Goal: Contribute content: Add original content to the website for others to see

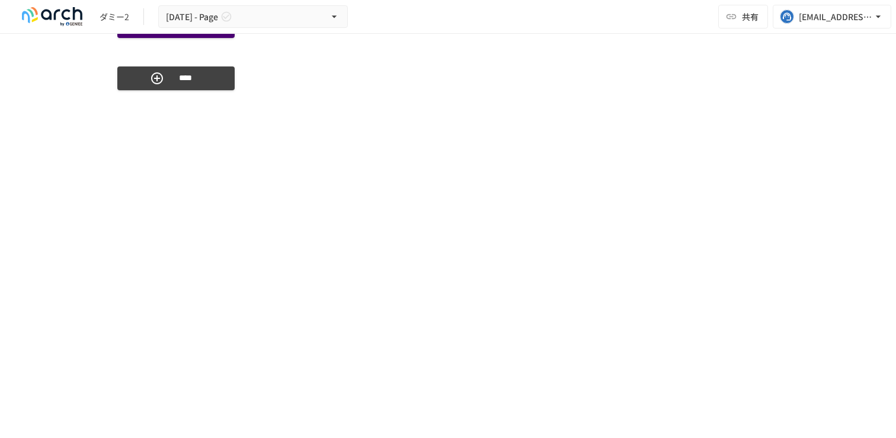
scroll to position [3308, 0]
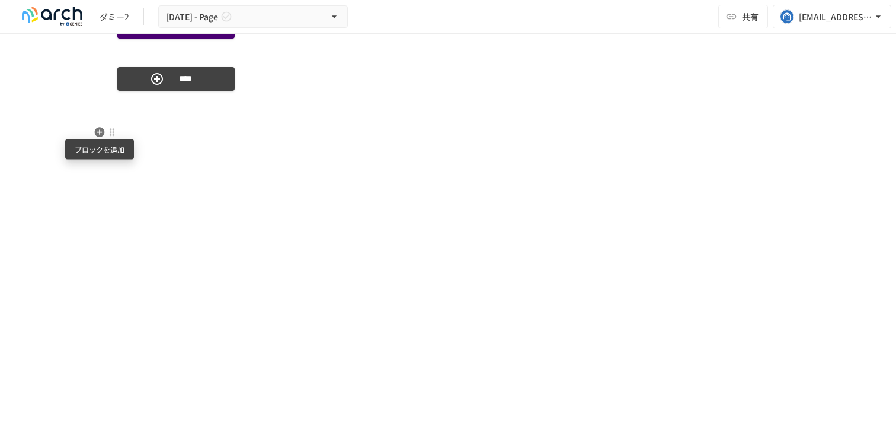
click at [102, 135] on icon "button" at bounding box center [100, 132] width 10 height 10
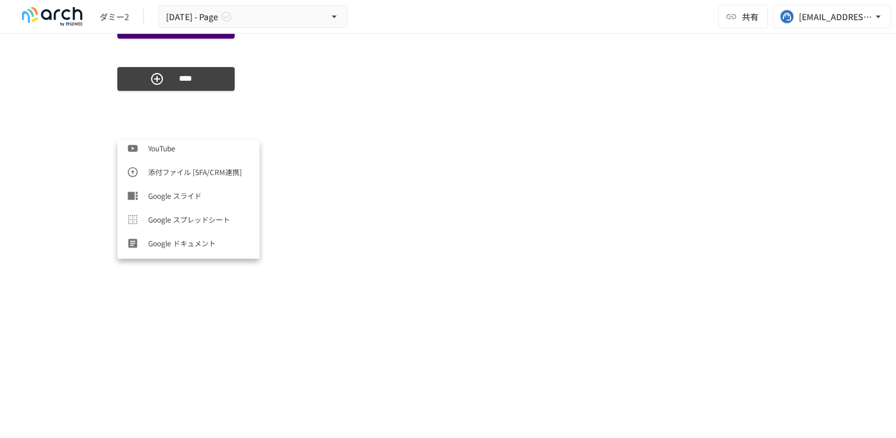
scroll to position [593, 0]
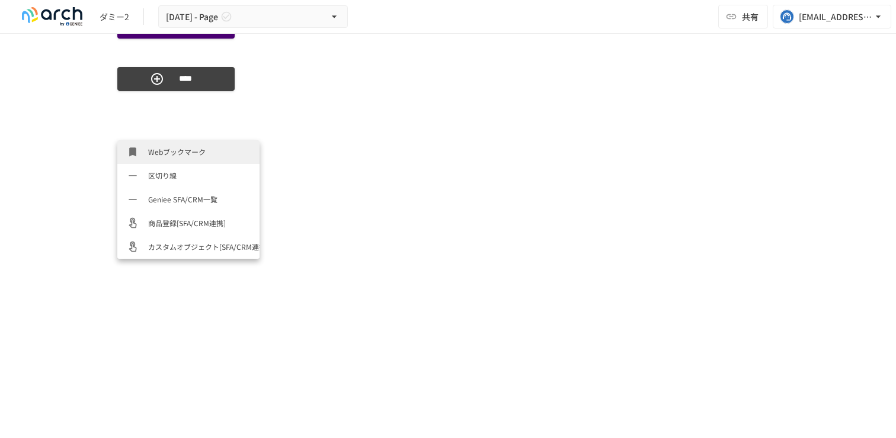
click at [170, 154] on span "Webブックマーク" at bounding box center [199, 151] width 102 height 11
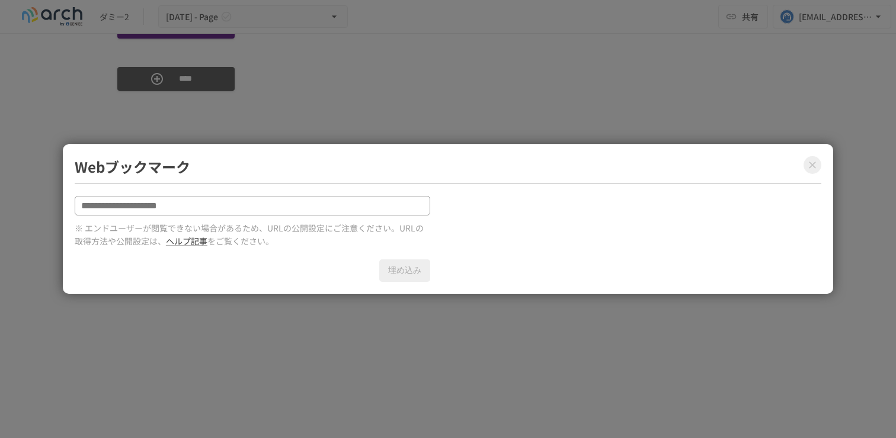
click at [173, 207] on input "text" at bounding box center [253, 206] width 356 height 20
click at [189, 230] on p "※ エンドユーザーが閲覧できない場合があるため、URLの公開設定にご注意ください。URLの取得方法や公開設定は、 ヘルプ記事 をご覧ください。" at bounding box center [253, 234] width 356 height 27
click at [259, 225] on p "※ エンドユーザーが閲覧できない場合があるため、URLの公開設定にご注意ください。URLの取得方法や公開設定は、 ヘルプ記事 をご覧ください。" at bounding box center [253, 234] width 356 height 27
drag, startPoint x: 259, startPoint y: 225, endPoint x: 171, endPoint y: 216, distance: 88.2
click at [171, 216] on div "※ エンドユーザーが閲覧できない場合があるため、URLの公開設定にご注意ください。URLの取得方法や公開設定は、 ヘルプ記事 をご覧ください。 埋め込み" at bounding box center [253, 239] width 356 height 87
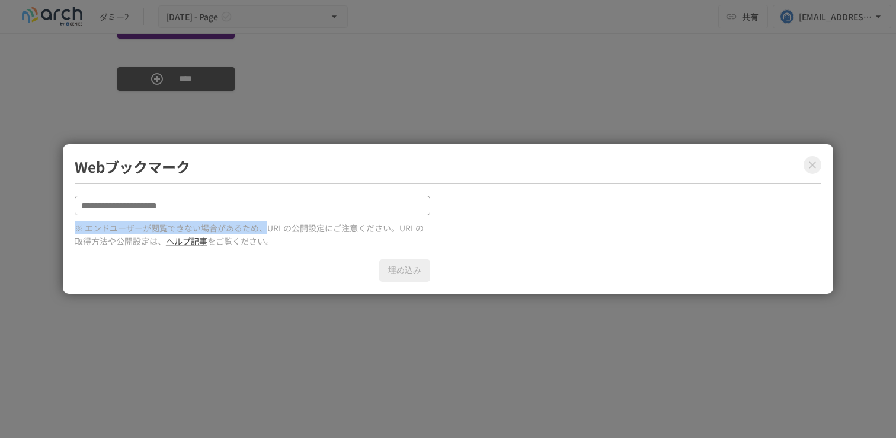
click at [207, 246] on p "※ エンドユーザーが閲覧できない場合があるため、URLの公開設定にご注意ください。URLの取得方法や公開設定は、 ヘルプ記事 をご覧ください。" at bounding box center [253, 234] width 356 height 27
click at [257, 202] on input "text" at bounding box center [253, 206] width 356 height 20
click at [813, 164] on icon "Close modal" at bounding box center [812, 164] width 7 height 7
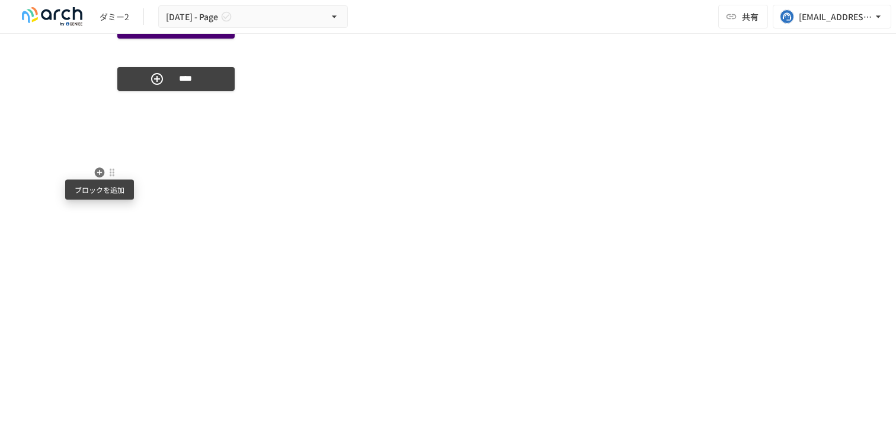
click at [101, 174] on icon "button" at bounding box center [100, 172] width 10 height 10
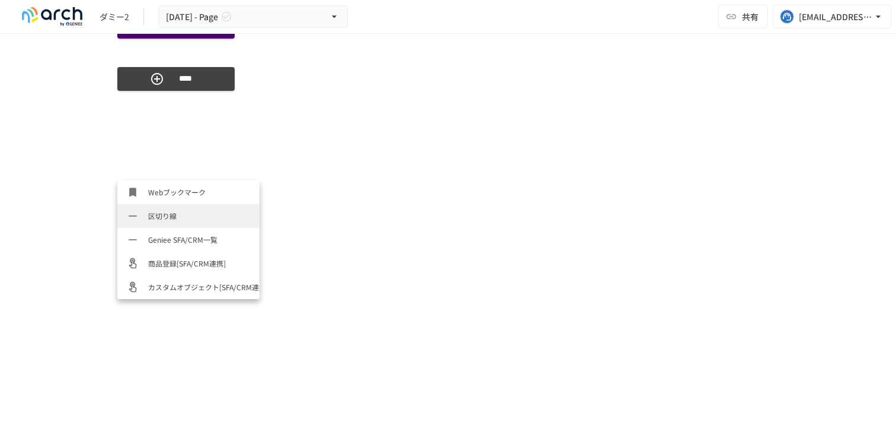
click at [178, 224] on li "区切り線" at bounding box center [188, 216] width 142 height 24
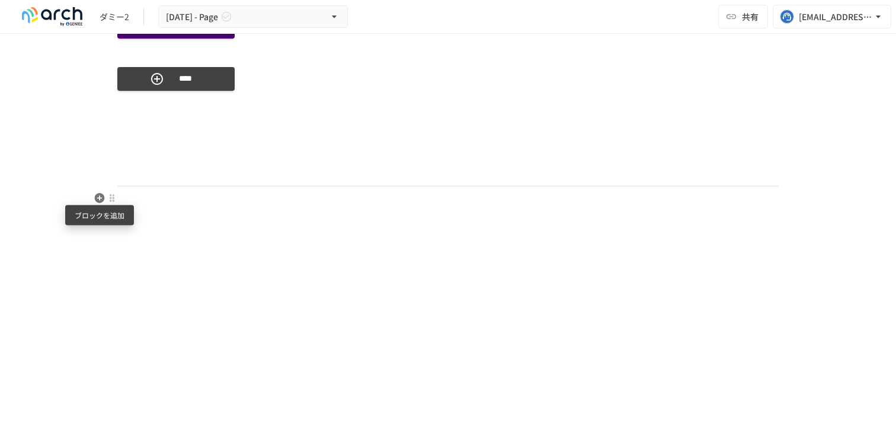
click at [100, 200] on icon "button" at bounding box center [100, 198] width 10 height 10
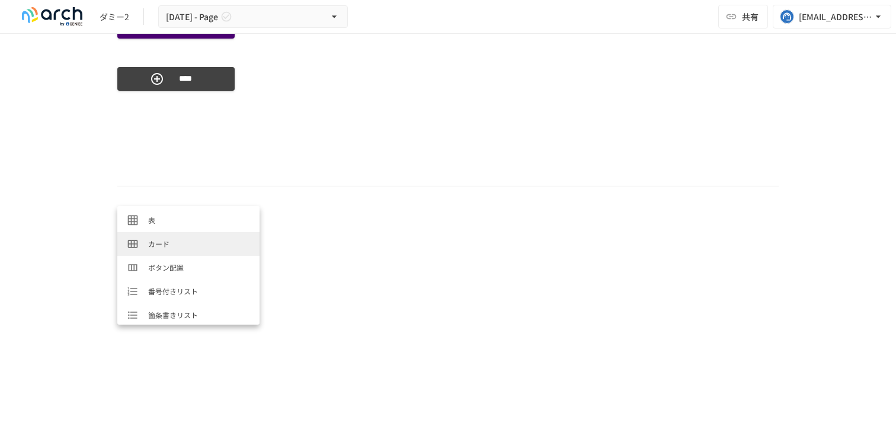
scroll to position [124, 0]
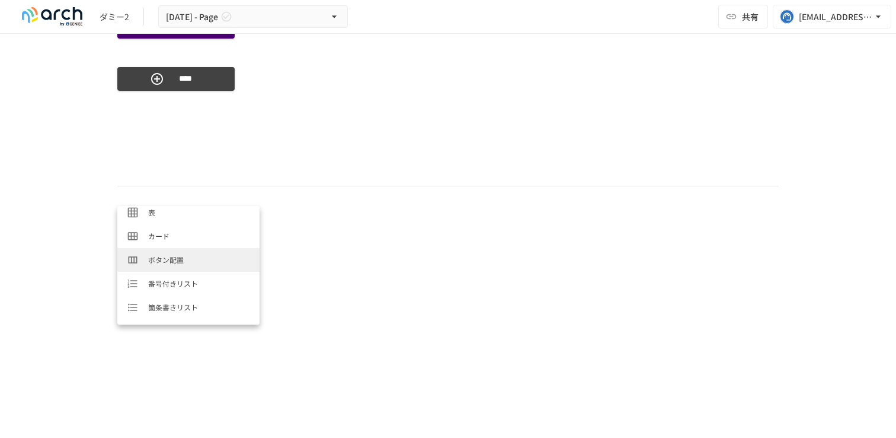
click at [170, 258] on span "ボタン配置" at bounding box center [199, 259] width 102 height 11
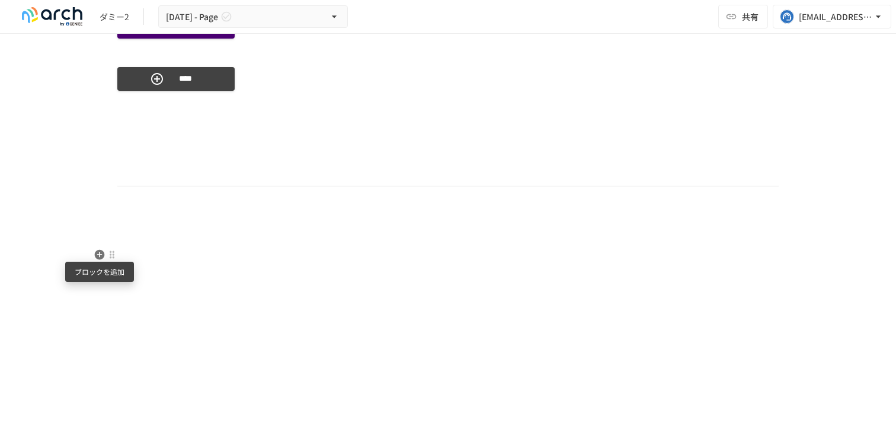
click at [100, 250] on icon "button" at bounding box center [100, 255] width 10 height 10
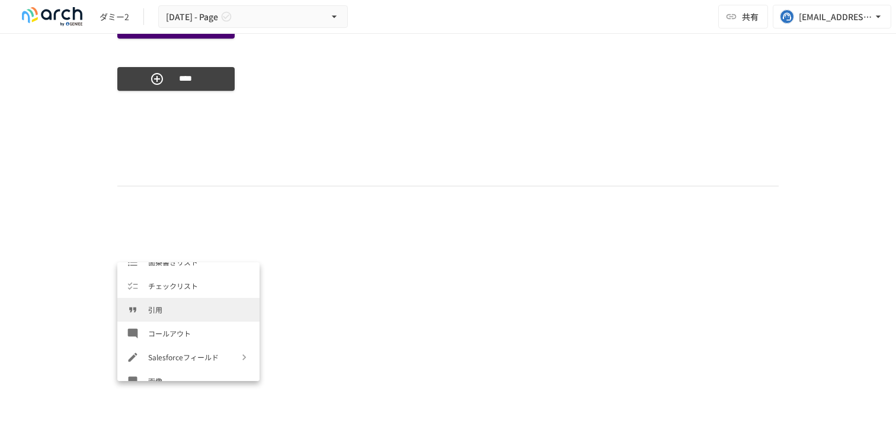
scroll to position [235, 0]
click at [173, 302] on span "引用" at bounding box center [199, 298] width 102 height 11
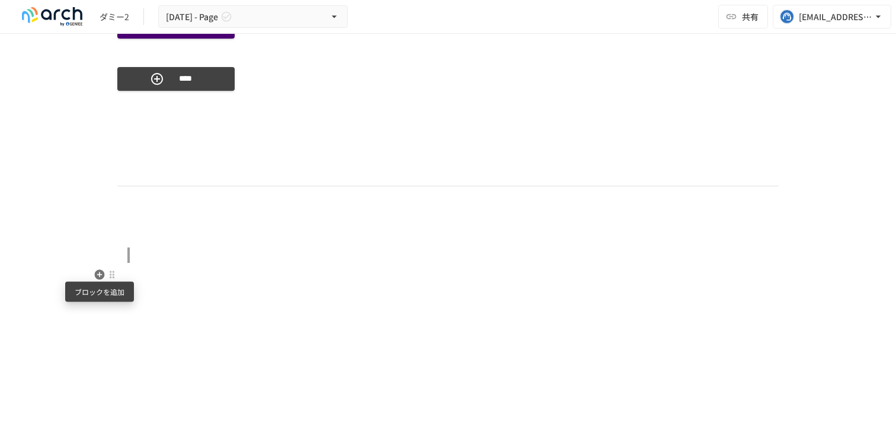
click at [103, 277] on icon "button" at bounding box center [100, 274] width 10 height 10
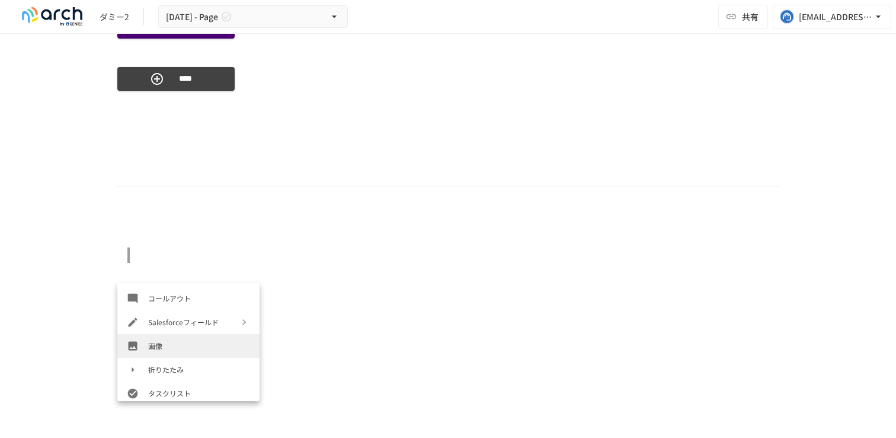
scroll to position [276, 0]
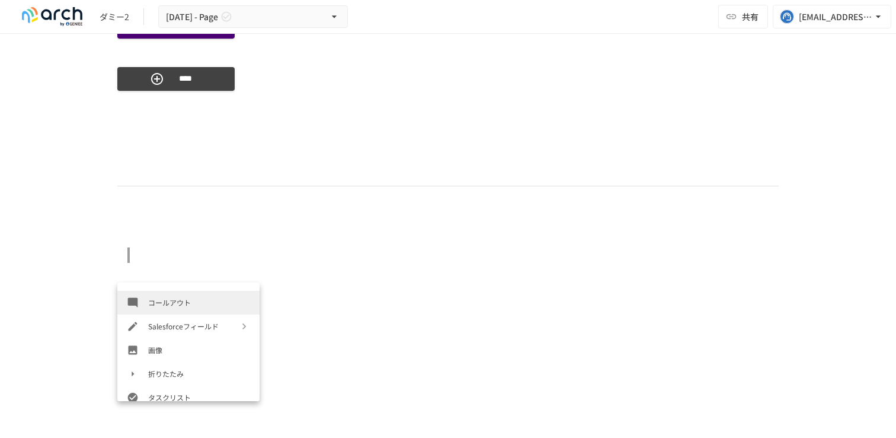
click at [162, 309] on li "コールアウト" at bounding box center [188, 302] width 142 height 24
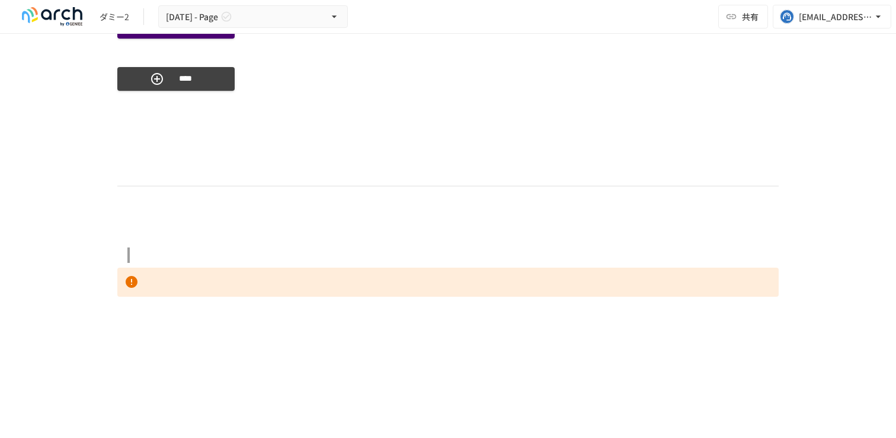
click at [103, 311] on icon "button" at bounding box center [100, 309] width 10 height 10
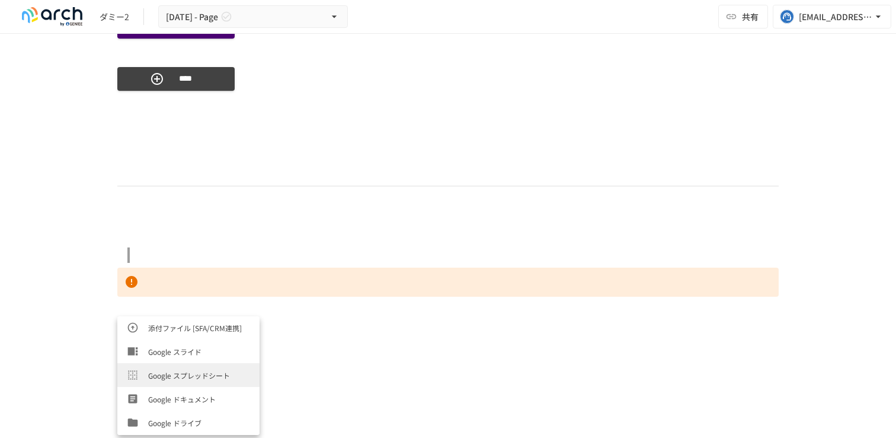
scroll to position [431, 0]
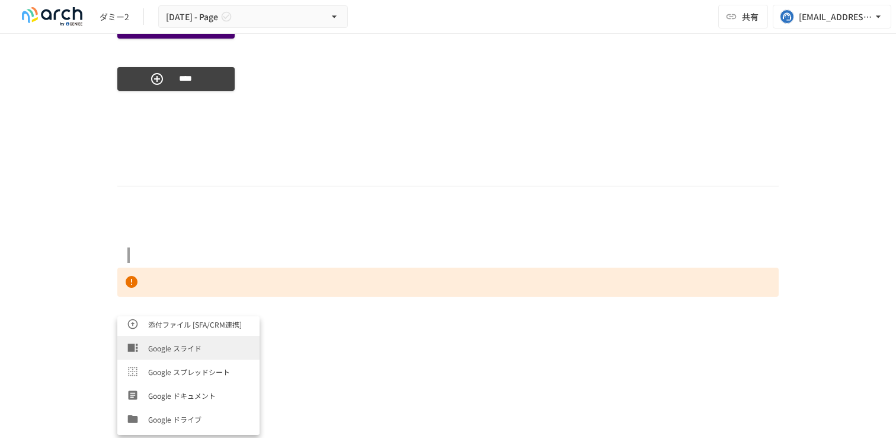
click at [191, 344] on span "Google スライド" at bounding box center [199, 347] width 102 height 11
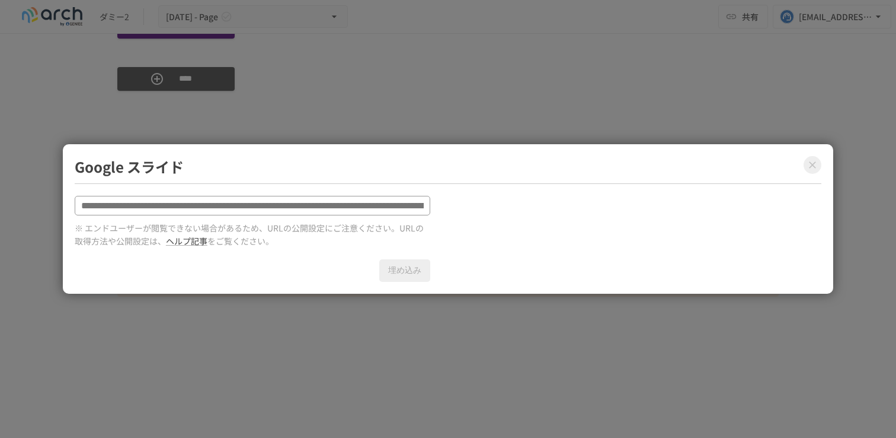
click at [225, 204] on input "text" at bounding box center [253, 206] width 356 height 20
click at [810, 162] on icon "Close modal" at bounding box center [813, 165] width 12 height 12
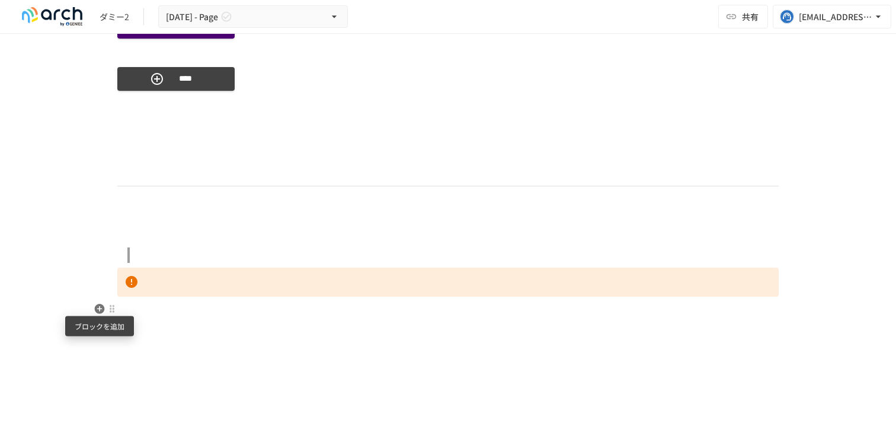
click at [100, 311] on icon "button" at bounding box center [100, 309] width 10 height 10
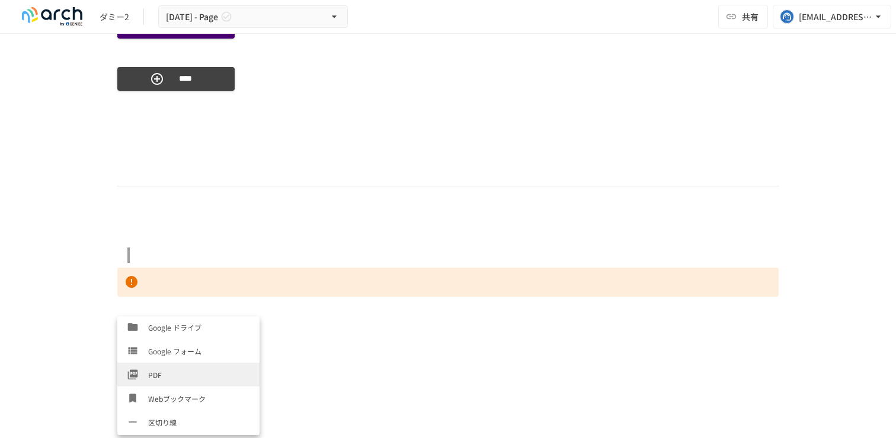
scroll to position [513, 0]
click at [199, 385] on span "PDF" at bounding box center [199, 384] width 102 height 11
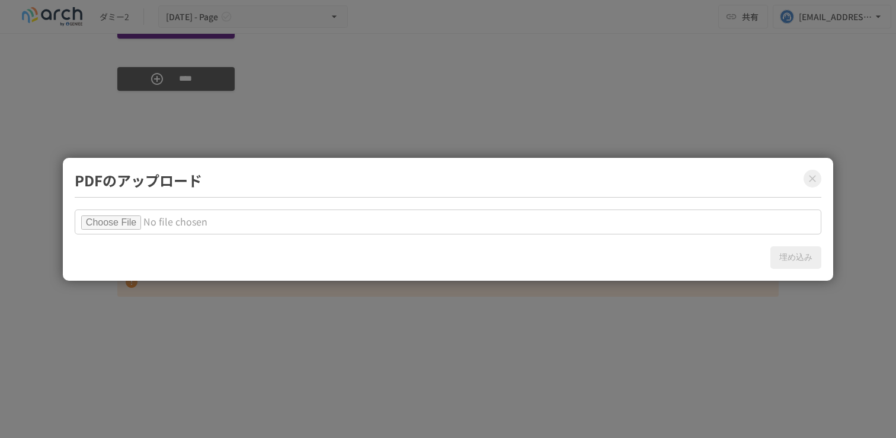
click at [125, 221] on input "file" at bounding box center [448, 221] width 747 height 25
click at [805, 175] on button "Close modal" at bounding box center [813, 179] width 18 height 18
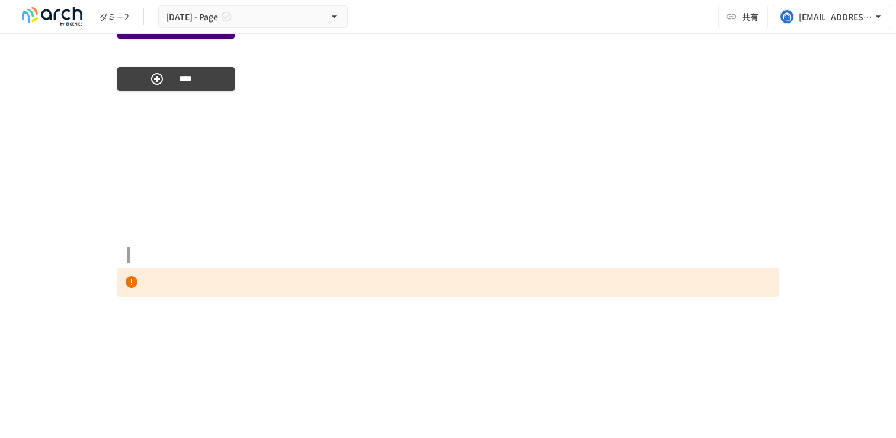
click at [98, 308] on icon "button" at bounding box center [100, 308] width 12 height 12
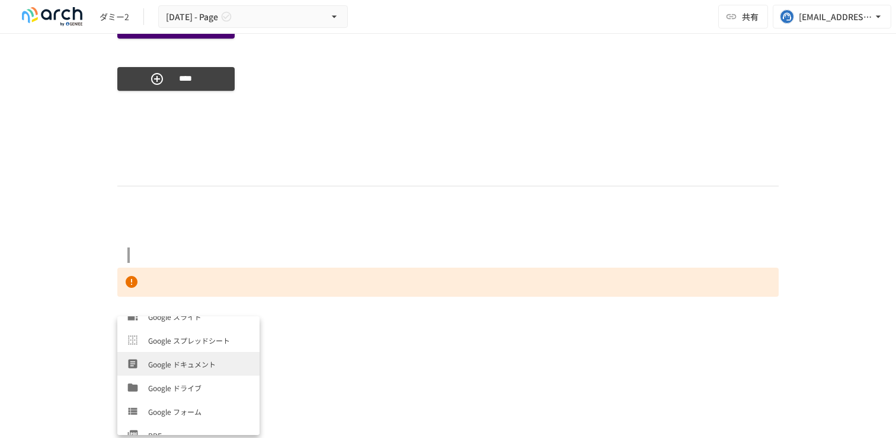
scroll to position [452, 0]
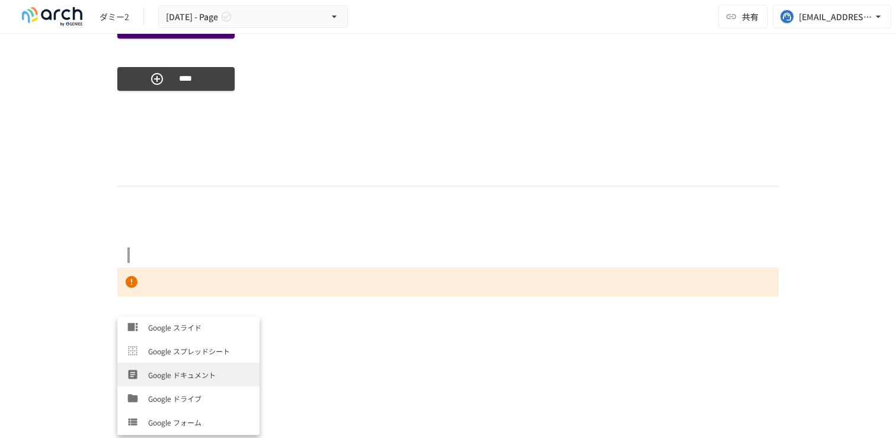
click at [177, 382] on li "Google ドキュメント" at bounding box center [188, 374] width 142 height 24
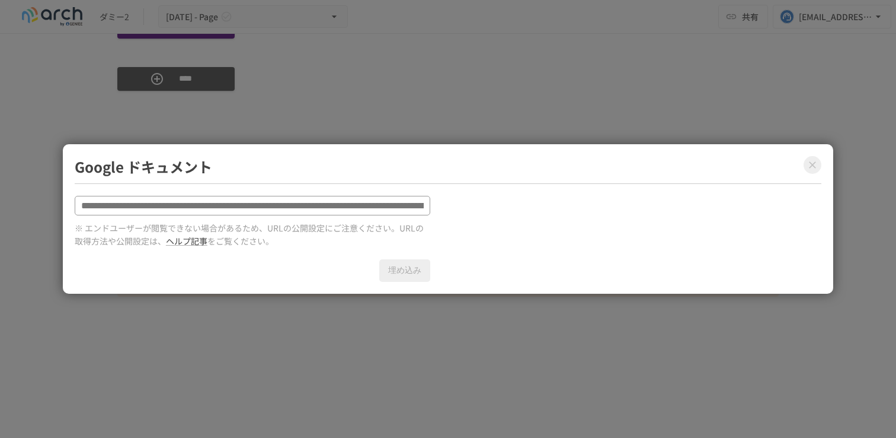
click at [260, 210] on input "text" at bounding box center [253, 206] width 356 height 20
click at [323, 206] on input "text" at bounding box center [253, 206] width 356 height 20
click at [812, 161] on icon "Close modal" at bounding box center [813, 165] width 12 height 12
